Goal: Information Seeking & Learning: Learn about a topic

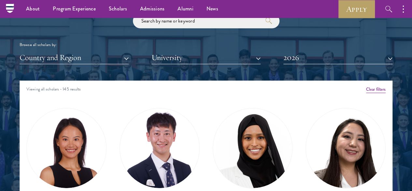
scroll to position [743, 0]
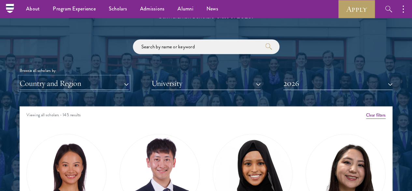
click at [126, 77] on button "Country and Region" at bounding box center [74, 83] width 109 height 13
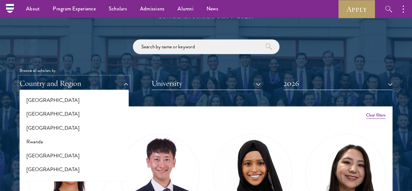
scroll to position [1011, 0]
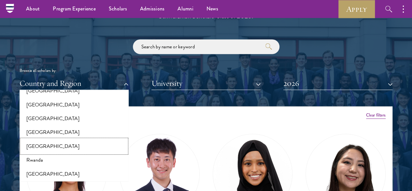
click at [65, 139] on button "[GEOGRAPHIC_DATA]" at bounding box center [73, 146] width 105 height 14
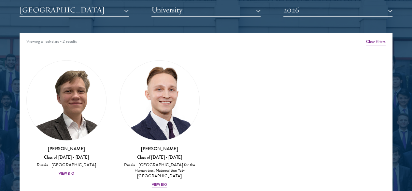
scroll to position [817, 0]
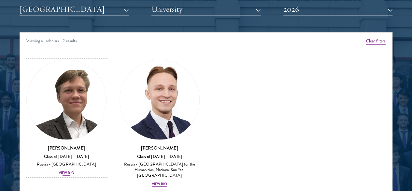
click at [74, 170] on div "View Bio" at bounding box center [67, 172] width 16 height 5
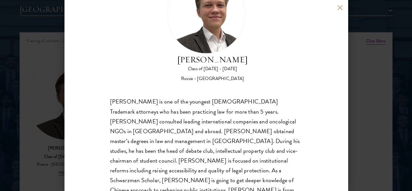
scroll to position [49, 0]
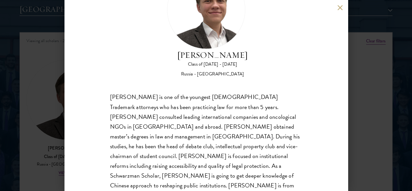
click at [50, 100] on div "Ivan Nikiforov Class of 2025 - 2026 Russia - Saint Petersburg State University …" at bounding box center [206, 95] width 412 height 191
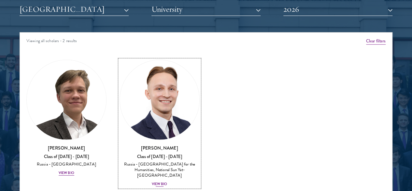
click at [150, 149] on div "Igor Sobolev Class of 2025 - 2026 Russia - Russian State University for the Hum…" at bounding box center [160, 165] width 80 height 43
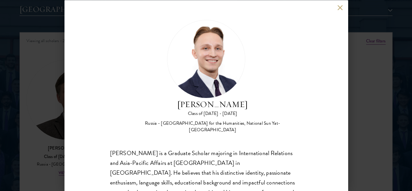
click at [337, 9] on button at bounding box center [340, 8] width 6 height 6
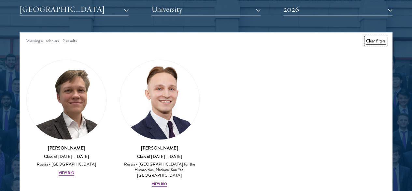
click at [366, 37] on button "Clear filters" at bounding box center [376, 40] width 20 height 7
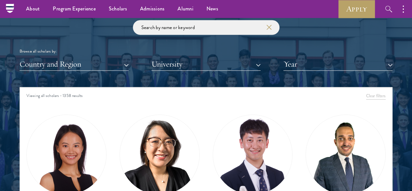
scroll to position [760, 0]
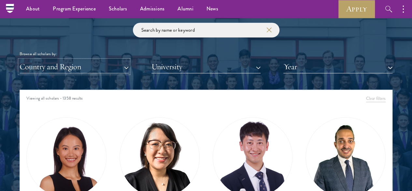
click at [70, 60] on button "Country and Region" at bounding box center [74, 66] width 109 height 13
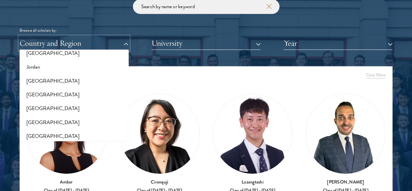
scroll to position [594, 0]
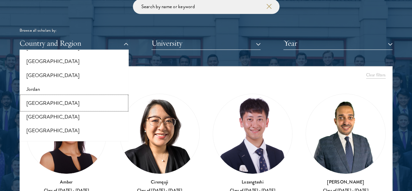
click at [66, 96] on button "[GEOGRAPHIC_DATA]" at bounding box center [73, 103] width 105 height 14
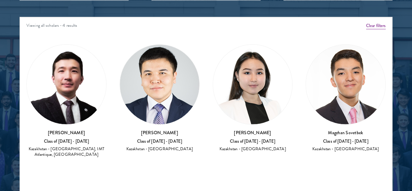
scroll to position [834, 0]
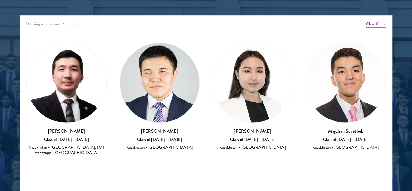
click at [78, 133] on div "Daniyar Batyrov Class of 2021 - 2022 Kazakhstan - Nazarbayev University, IMT At…" at bounding box center [66, 99] width 93 height 126
click at [213, 127] on div "Aizhan Omirzak Class of 2020 - 2021 Kazakhstan - Nazarbayev University" at bounding box center [253, 138] width 80 height 23
click at [213, 119] on div "Aizhan Omirzak Class of 2020 - 2021 Kazakhstan - Nazarbayev University" at bounding box center [252, 96] width 93 height 121
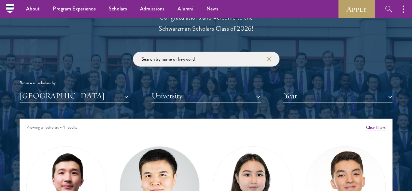
scroll to position [729, 0]
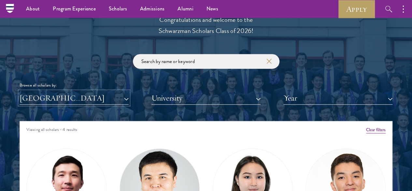
click at [69, 91] on button "[GEOGRAPHIC_DATA]" at bounding box center [74, 97] width 109 height 13
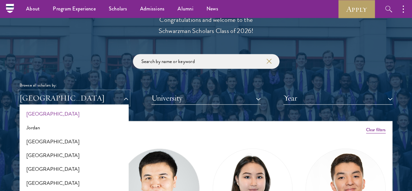
scroll to position [614, 0]
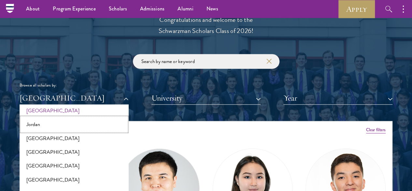
click at [81, 117] on button "Jordan" at bounding box center [73, 124] width 105 height 14
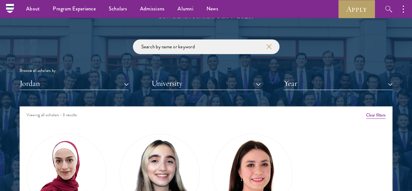
scroll to position [743, 0]
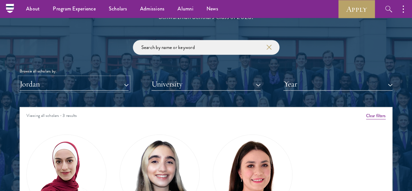
click at [97, 77] on button "Jordan" at bounding box center [74, 83] width 109 height 13
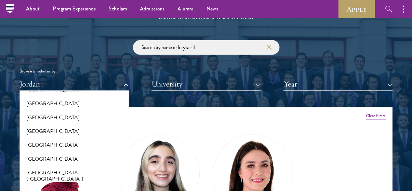
scroll to position [746, 0]
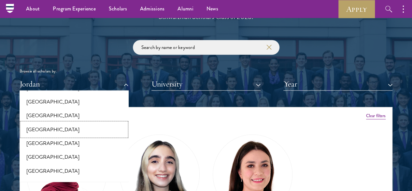
drag, startPoint x: 94, startPoint y: 89, endPoint x: 50, endPoint y: 118, distance: 52.8
click at [50, 122] on button "[GEOGRAPHIC_DATA]" at bounding box center [73, 129] width 105 height 14
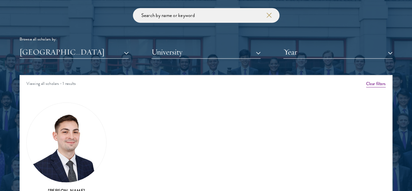
scroll to position [776, 0]
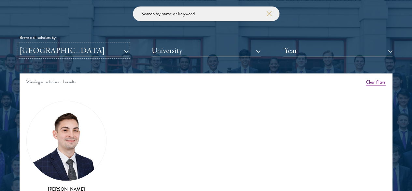
click at [72, 44] on button "[GEOGRAPHIC_DATA]" at bounding box center [74, 50] width 109 height 13
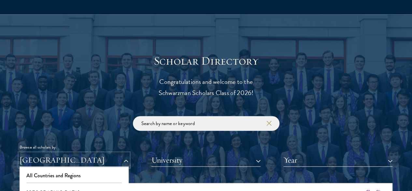
scroll to position [696, 0]
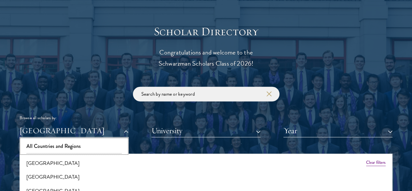
click at [87, 139] on button "All Countries and Regions" at bounding box center [73, 146] width 105 height 14
click at [103, 134] on div "Scholar Directory Congratulations and welcome to the Schwarzman Scholars Class …" at bounding box center [206, 186] width 373 height 324
click at [84, 134] on div "Scholar Directory Congratulations and welcome to the Schwarzman Scholars Class …" at bounding box center [206, 186] width 373 height 324
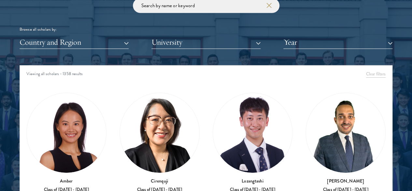
scroll to position [785, 0]
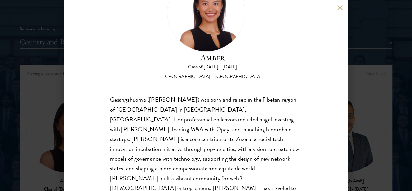
scroll to position [50, 0]
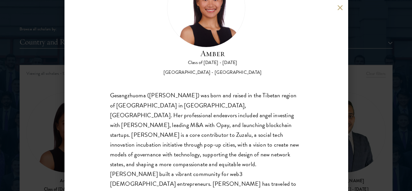
click at [318, 110] on div "Amber Class of 2025 - 2026 China - Peking University Gesangzhuoma (Amber) was b…" at bounding box center [205, 95] width 283 height 191
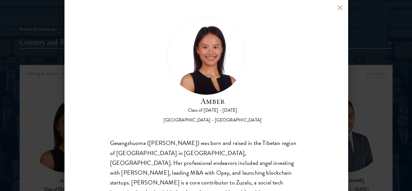
scroll to position [3, 0]
click at [366, 83] on div "Amber Class of 2025 - 2026 China - Peking University Gesangzhuoma (Amber) was b…" at bounding box center [206, 95] width 412 height 191
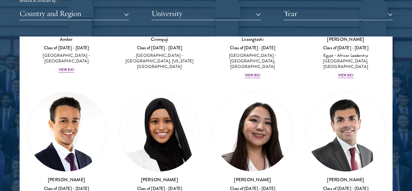
scroll to position [113, 0]
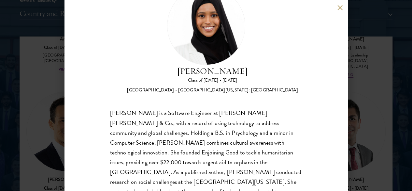
scroll to position [33, 0]
click at [59, 132] on div "Samia Abdi Class of 2025 - 2026 United States of America - University of Minnes…" at bounding box center [206, 95] width 412 height 191
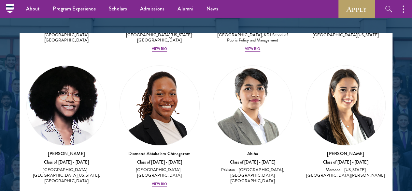
scroll to position [273, 0]
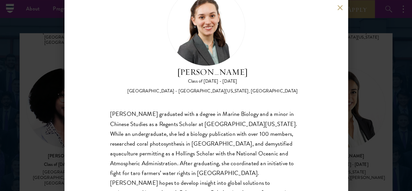
scroll to position [46, 0]
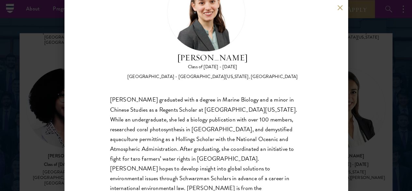
click at [352, 131] on div "Nicole Adamson Class of 2024 - 2025 United States of America - University of Ca…" at bounding box center [206, 95] width 412 height 191
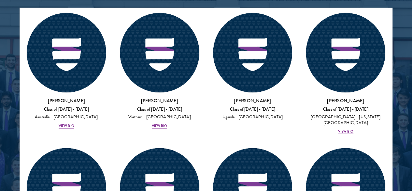
scroll to position [23904, 0]
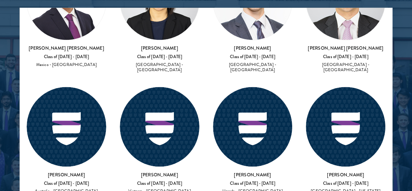
drag, startPoint x: 373, startPoint y: 142, endPoint x: 374, endPoint y: 147, distance: 4.2
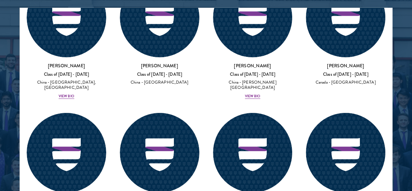
scroll to position [21703, 0]
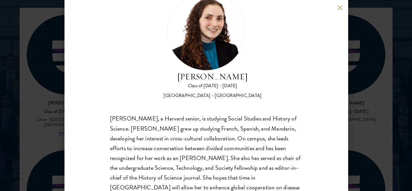
scroll to position [38, 0]
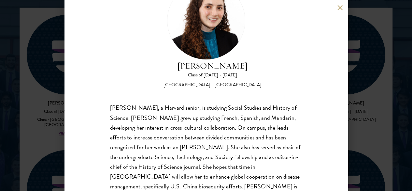
click at [340, 9] on button at bounding box center [340, 8] width 6 height 6
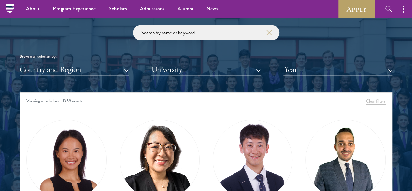
scroll to position [692, 0]
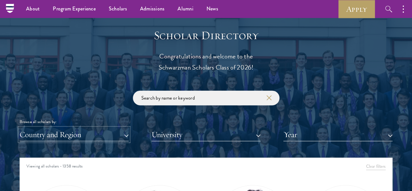
click at [81, 128] on button "Country and Region" at bounding box center [74, 134] width 109 height 13
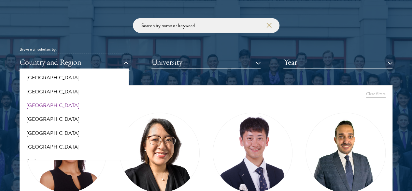
scroll to position [59, 0]
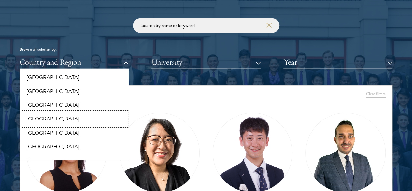
click at [59, 112] on button "[GEOGRAPHIC_DATA]" at bounding box center [73, 119] width 105 height 14
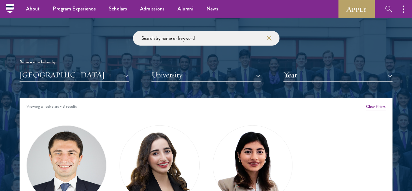
scroll to position [749, 0]
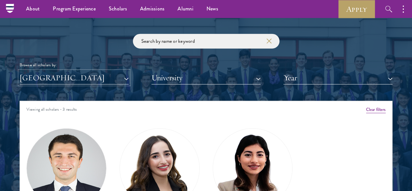
click at [63, 71] on button "[GEOGRAPHIC_DATA]" at bounding box center [74, 77] width 109 height 13
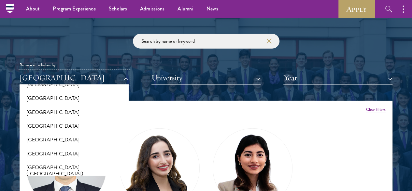
scroll to position [762, 0]
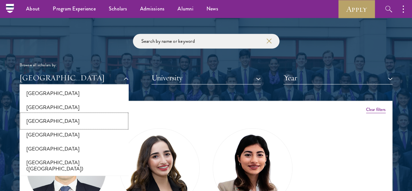
click at [67, 114] on button "[GEOGRAPHIC_DATA]" at bounding box center [73, 121] width 105 height 14
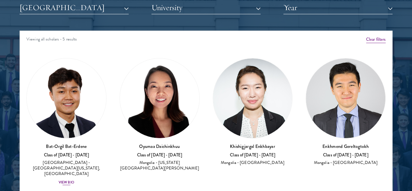
scroll to position [819, 0]
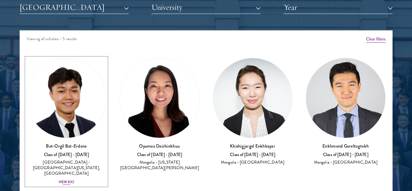
click at [74, 179] on div "View Bio" at bounding box center [67, 181] width 16 height 5
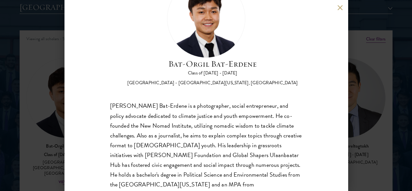
scroll to position [47, 0]
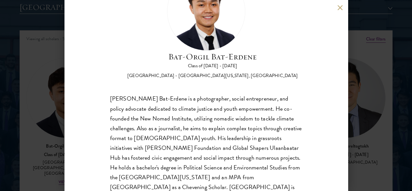
click at [337, 7] on button at bounding box center [340, 8] width 6 height 6
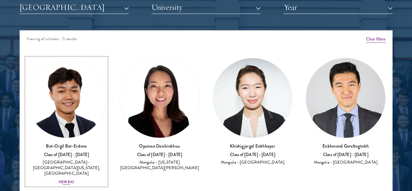
click at [74, 179] on div "View Bio" at bounding box center [67, 181] width 16 height 5
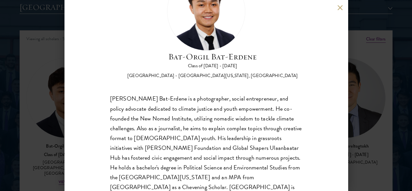
scroll to position [49, 0]
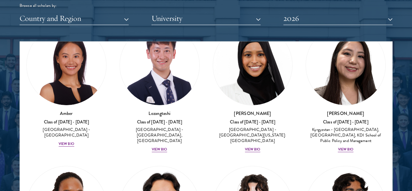
scroll to position [809, 0]
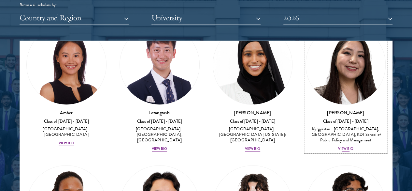
click at [338, 146] on div "View Bio" at bounding box center [346, 148] width 16 height 5
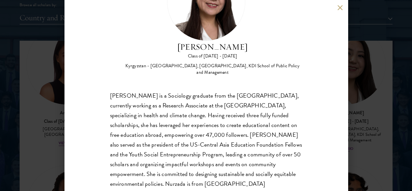
scroll to position [60, 0]
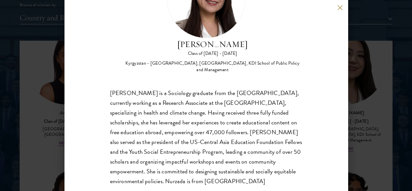
drag, startPoint x: 110, startPoint y: 59, endPoint x: 160, endPoint y: 165, distance: 117.1
click at [160, 165] on div "[PERSON_NAME] is a Sociology graduate from the [GEOGRAPHIC_DATA], currently wor…" at bounding box center [206, 137] width 192 height 98
copy div "[PERSON_NAME] is a Sociology graduate from the [GEOGRAPHIC_DATA], currently wor…"
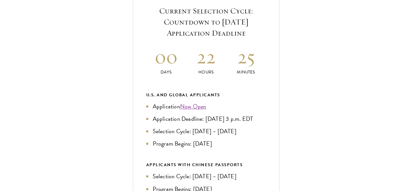
scroll to position [254, 0]
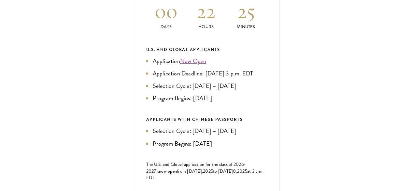
scroll to position [302, 0]
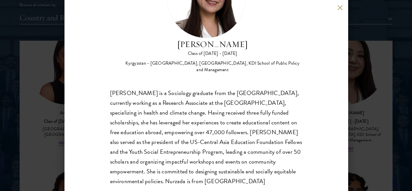
scroll to position [13, 0]
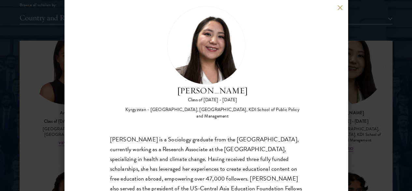
click at [371, 90] on div "Nurzada Abdivalieva Class of 2025 - 2026 Kyrgyzstan - American University of Ce…" at bounding box center [206, 95] width 412 height 191
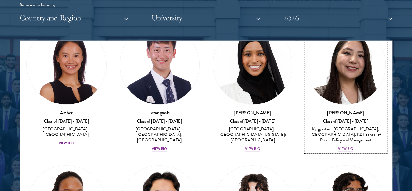
scroll to position [26, 0]
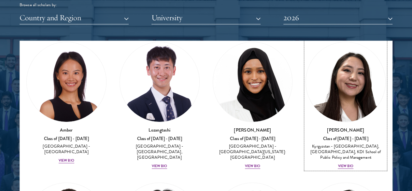
click at [338, 11] on button "2026" at bounding box center [337, 17] width 109 height 13
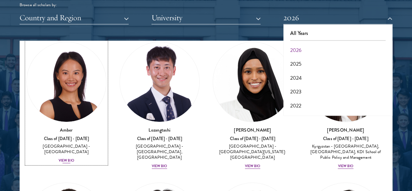
click at [53, 75] on link "Amber Class of 2025 - 2026 China - Peking University View Bio" at bounding box center [66, 103] width 80 height 122
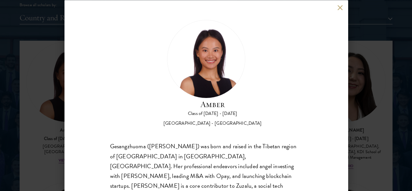
scroll to position [808, 0]
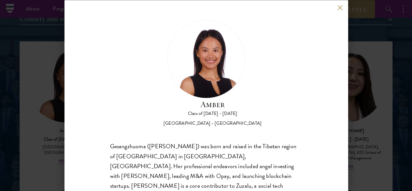
click at [54, 13] on div "Amber Class of 2025 - 2026 China - Peking University Gesangzhuoma (Amber) was b…" at bounding box center [206, 95] width 412 height 191
click at [57, 24] on div "Amber Class of 2025 - 2026 China - Peking University Gesangzhuoma (Amber) was b…" at bounding box center [206, 95] width 412 height 191
click at [341, 7] on link "Apply" at bounding box center [356, 9] width 36 height 18
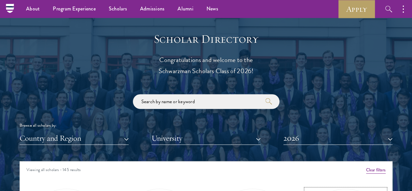
scroll to position [688, 0]
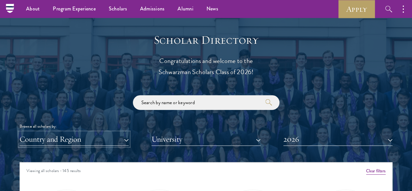
click at [99, 133] on button "Country and Region" at bounding box center [74, 138] width 109 height 13
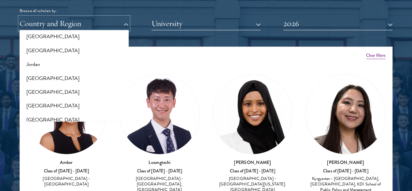
scroll to position [604, 0]
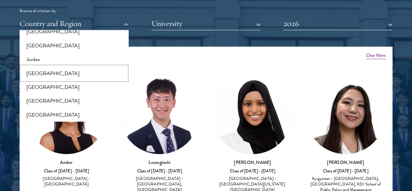
click at [86, 66] on button "[GEOGRAPHIC_DATA]" at bounding box center [73, 73] width 105 height 14
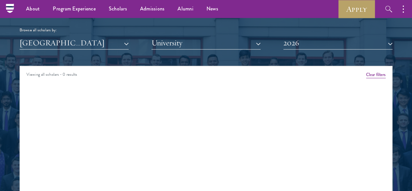
scroll to position [777, 0]
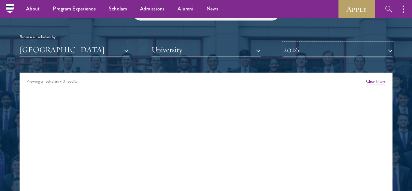
click at [290, 43] on button "2026" at bounding box center [337, 49] width 109 height 13
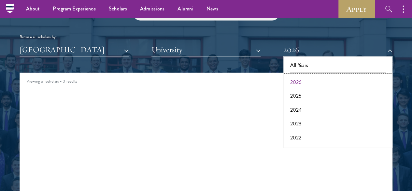
click at [296, 58] on button "All Years" at bounding box center [337, 65] width 105 height 14
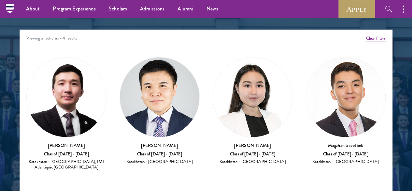
scroll to position [819, 0]
